Goal: Task Accomplishment & Management: Use online tool/utility

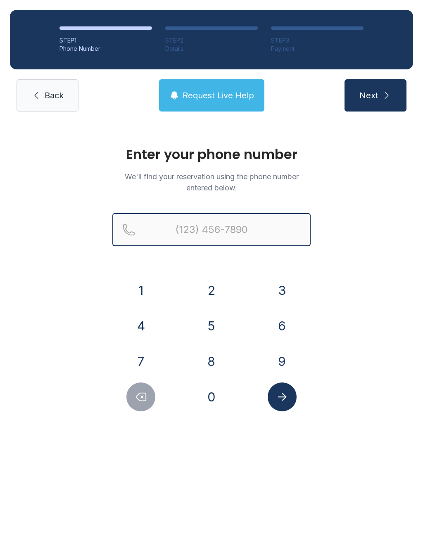
click at [187, 226] on input "Reservation phone number" at bounding box center [211, 229] width 198 height 33
click at [224, 293] on button "2" at bounding box center [211, 290] width 29 height 29
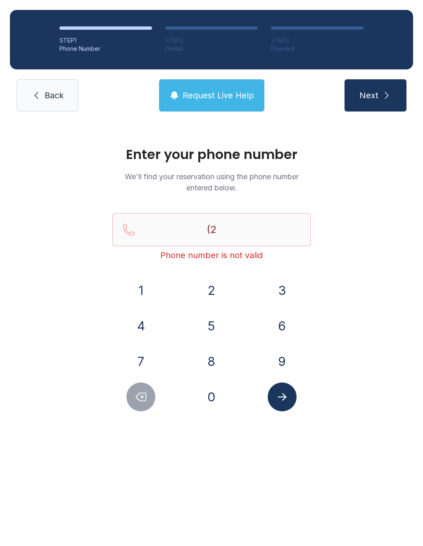
click at [206, 321] on button "5" at bounding box center [211, 326] width 29 height 29
click at [285, 328] on button "6" at bounding box center [282, 326] width 29 height 29
click at [148, 360] on button "7" at bounding box center [140, 361] width 29 height 29
click at [283, 325] on button "6" at bounding box center [282, 326] width 29 height 29
click at [204, 286] on button "2" at bounding box center [211, 290] width 29 height 29
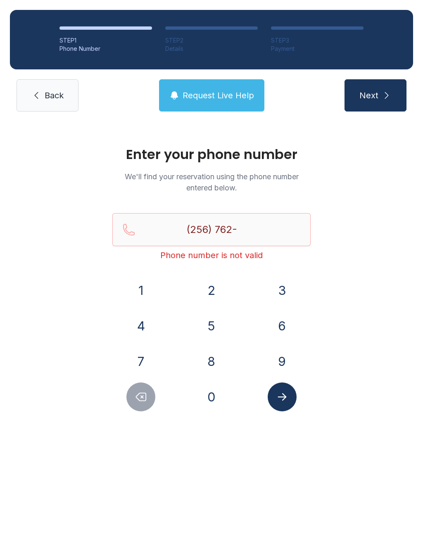
click at [284, 326] on button "6" at bounding box center [282, 326] width 29 height 29
click at [213, 320] on button "5" at bounding box center [211, 326] width 29 height 29
click at [214, 320] on button "5" at bounding box center [211, 326] width 29 height 29
click at [210, 398] on button "0" at bounding box center [211, 397] width 29 height 29
type input "[PHONE_NUMBER]"
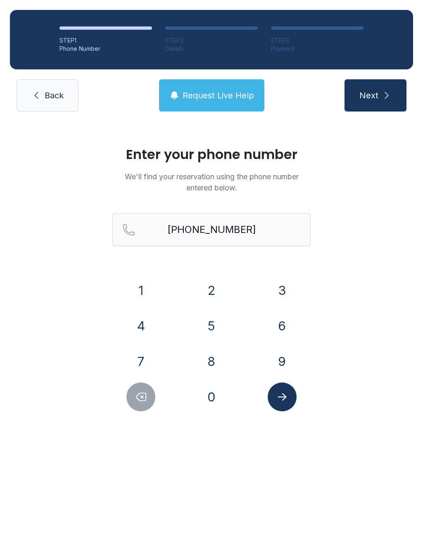
click at [387, 98] on icon "submit" at bounding box center [387, 95] width 10 height 10
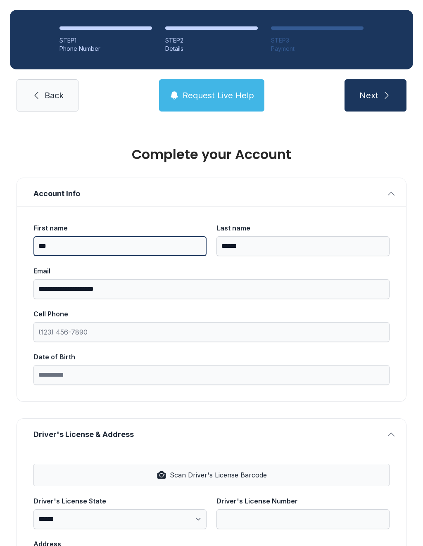
click at [74, 241] on input "***" at bounding box center [119, 246] width 173 height 20
click at [107, 246] on input "****" at bounding box center [119, 246] width 173 height 20
click at [73, 243] on input "***" at bounding box center [119, 246] width 173 height 20
type input "****"
click at [56, 100] on span "Back" at bounding box center [54, 96] width 19 height 12
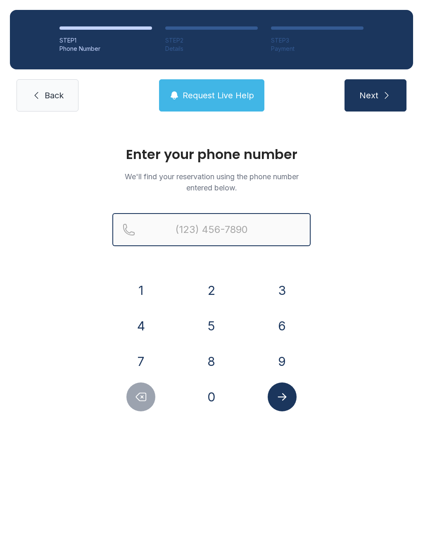
click at [262, 231] on input "Reservation phone number" at bounding box center [211, 229] width 198 height 33
type input "("
click at [49, 95] on span "Back" at bounding box center [54, 96] width 19 height 12
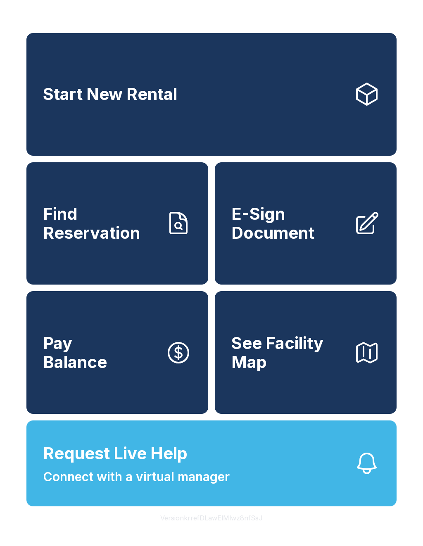
click at [313, 221] on span "E-Sign Document" at bounding box center [289, 224] width 116 height 38
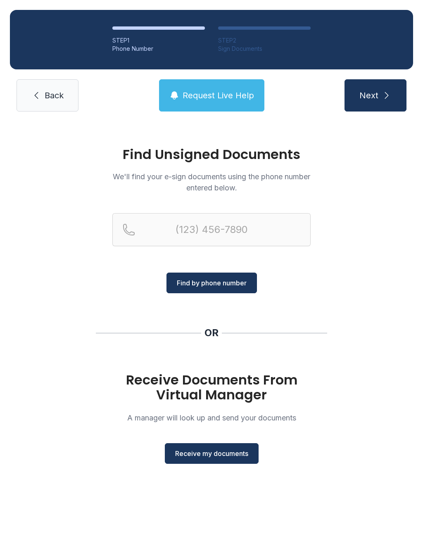
click at [211, 452] on span "Receive my documents" at bounding box center [211, 454] width 73 height 10
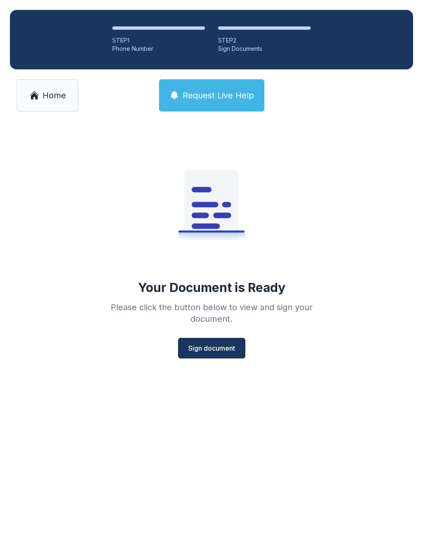
click at [224, 352] on span "Sign document" at bounding box center [211, 348] width 47 height 10
